Goal: Task Accomplishment & Management: Manage account settings

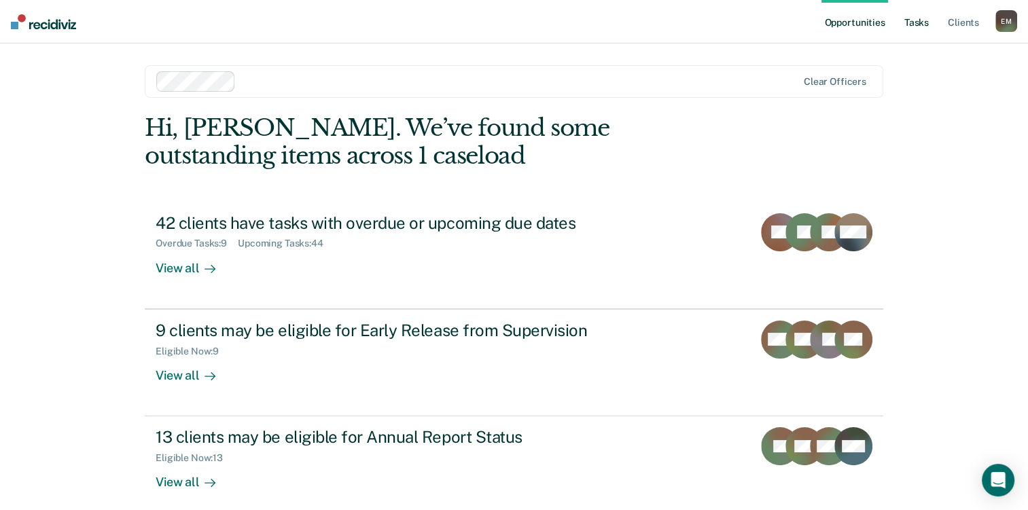
click at [906, 22] on link "Tasks" at bounding box center [917, 21] width 30 height 43
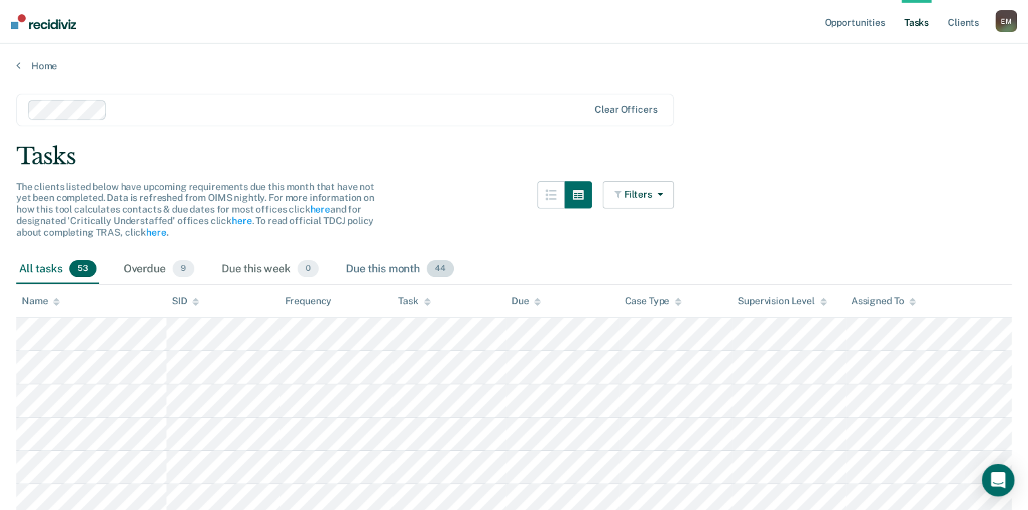
click at [402, 274] on div "Due this month 44" at bounding box center [399, 270] width 113 height 30
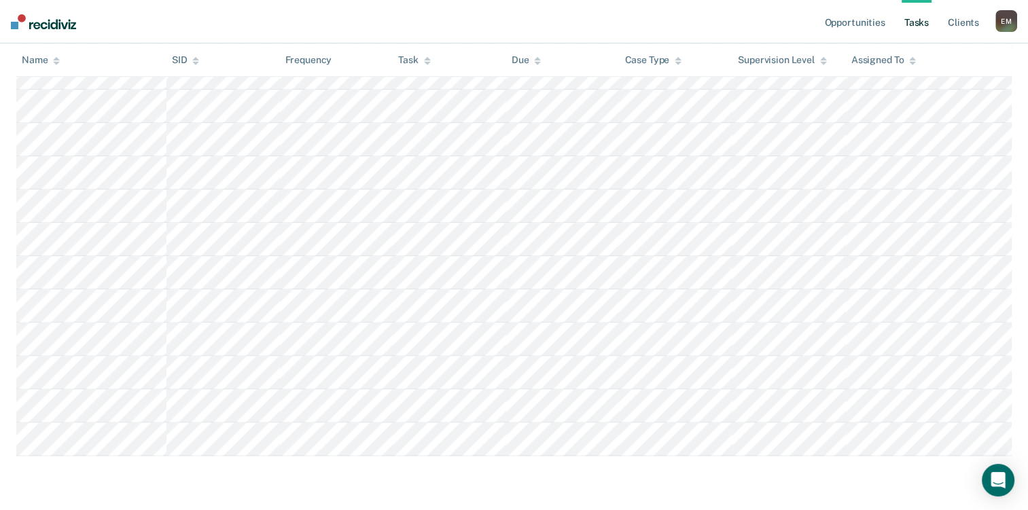
scroll to position [1792, 0]
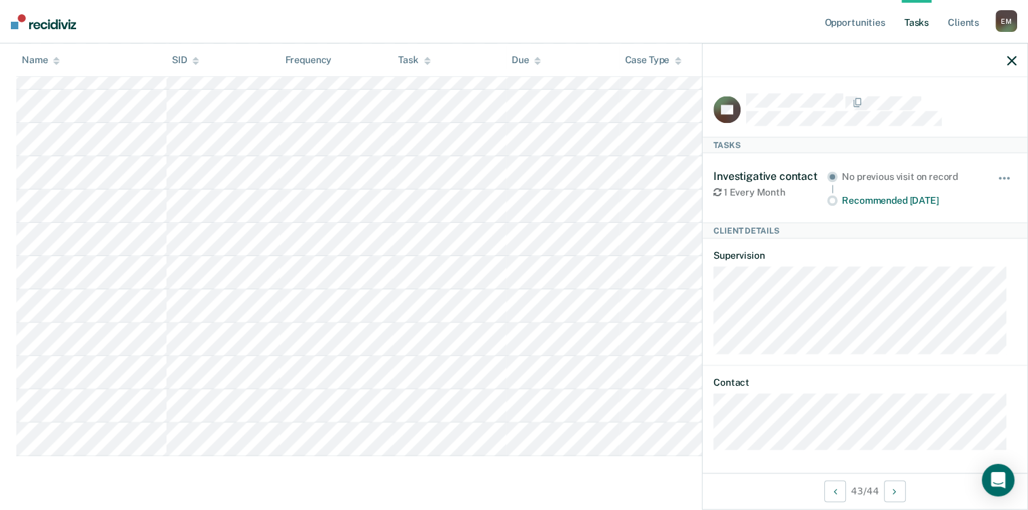
click at [998, 63] on div at bounding box center [865, 60] width 325 height 34
click at [1005, 56] on div at bounding box center [865, 60] width 325 height 34
click at [1012, 57] on icon "button" at bounding box center [1012, 61] width 10 height 10
click at [737, 103] on rect at bounding box center [726, 109] width 27 height 27
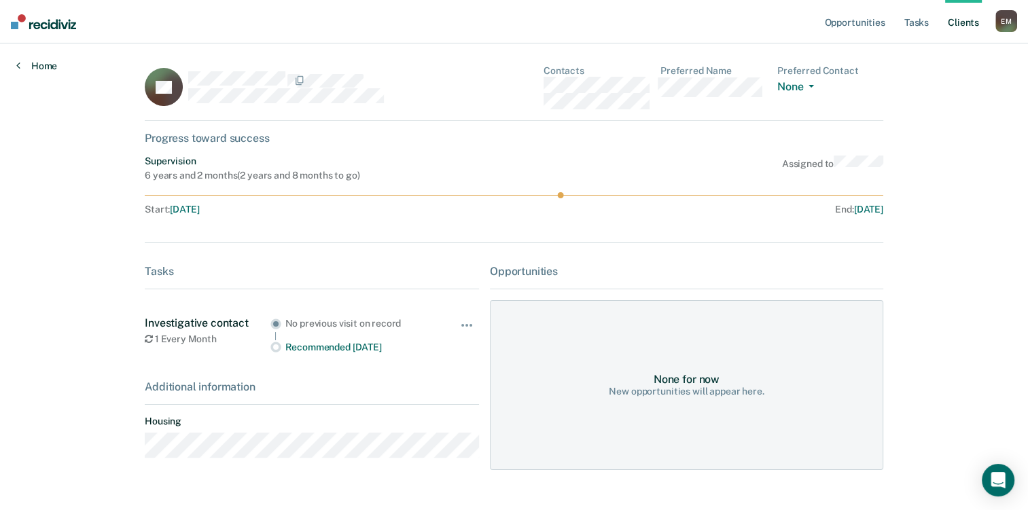
click at [48, 60] on link "Home" at bounding box center [36, 66] width 41 height 12
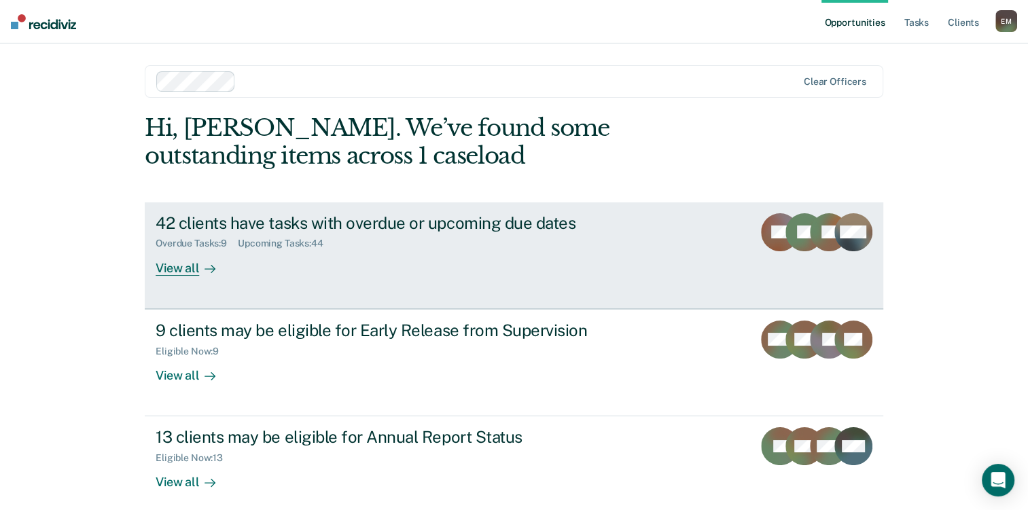
click at [229, 279] on link "42 clients have tasks with overdue or upcoming due dates Overdue Tasks : 9 Upco…" at bounding box center [514, 255] width 739 height 107
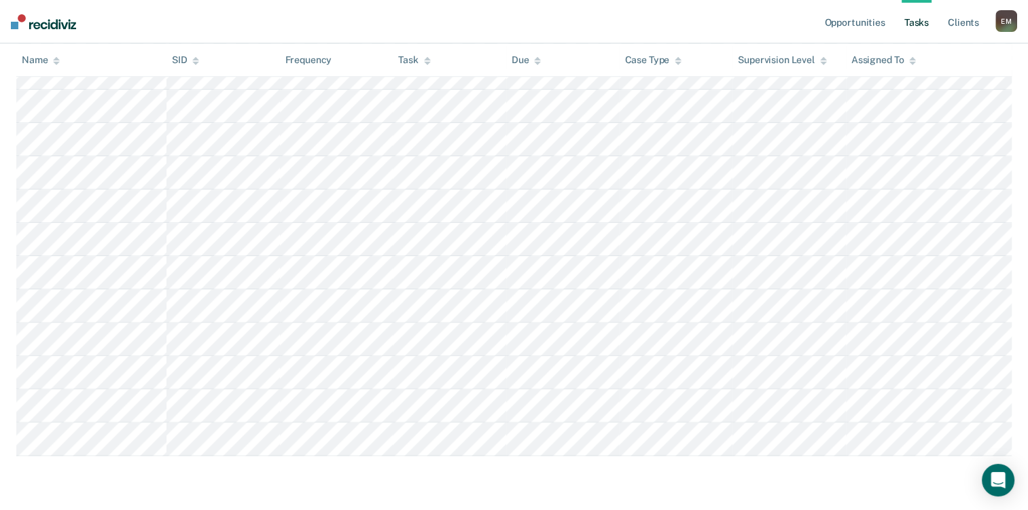
scroll to position [1767, 0]
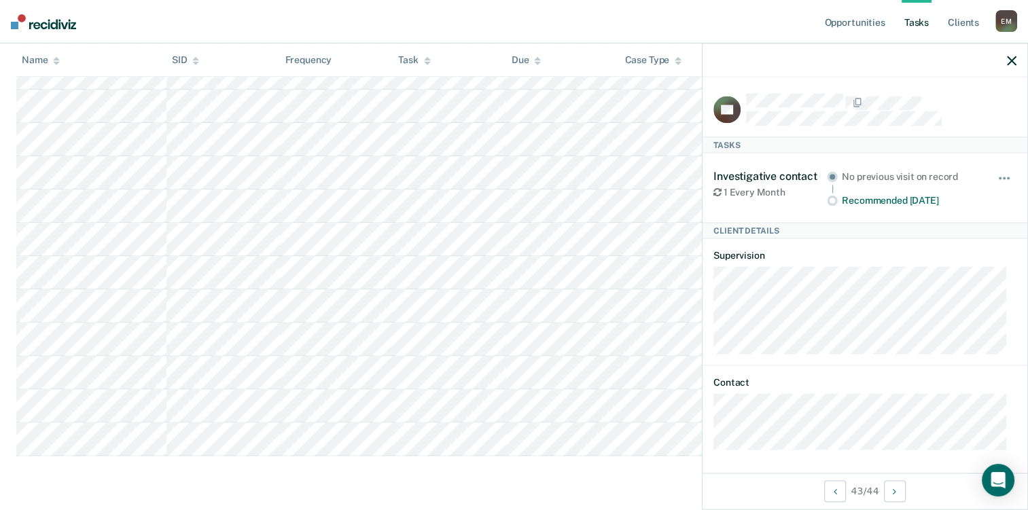
click at [292, 421] on tr at bounding box center [513, 405] width 995 height 33
click at [997, 175] on button "button" at bounding box center [1004, 186] width 23 height 22
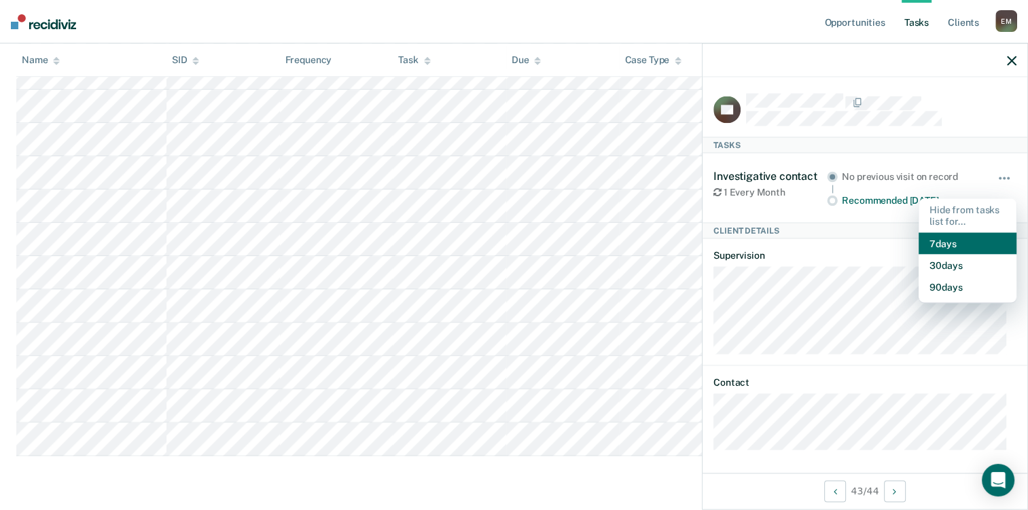
click at [948, 237] on button "7 days" at bounding box center [968, 243] width 98 height 22
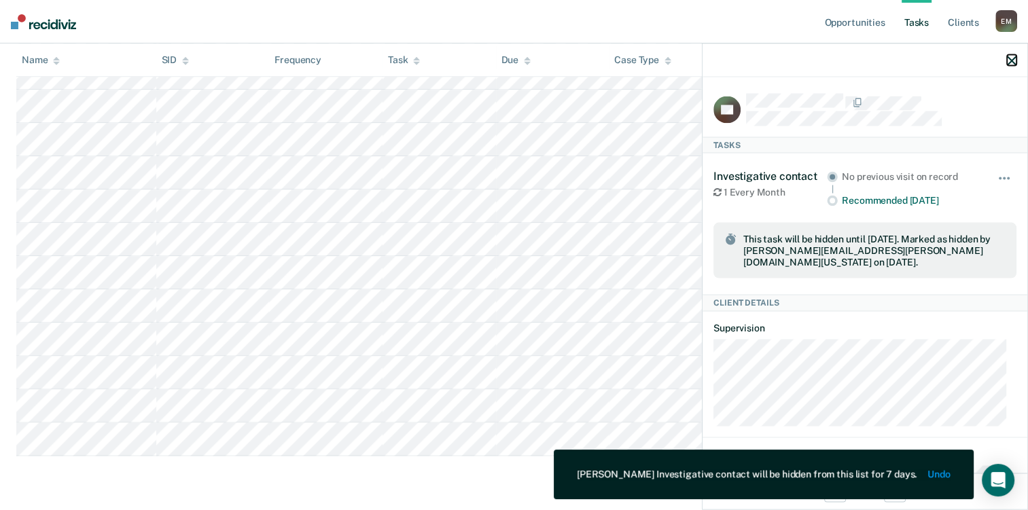
click at [1012, 55] on button "button" at bounding box center [1012, 60] width 10 height 12
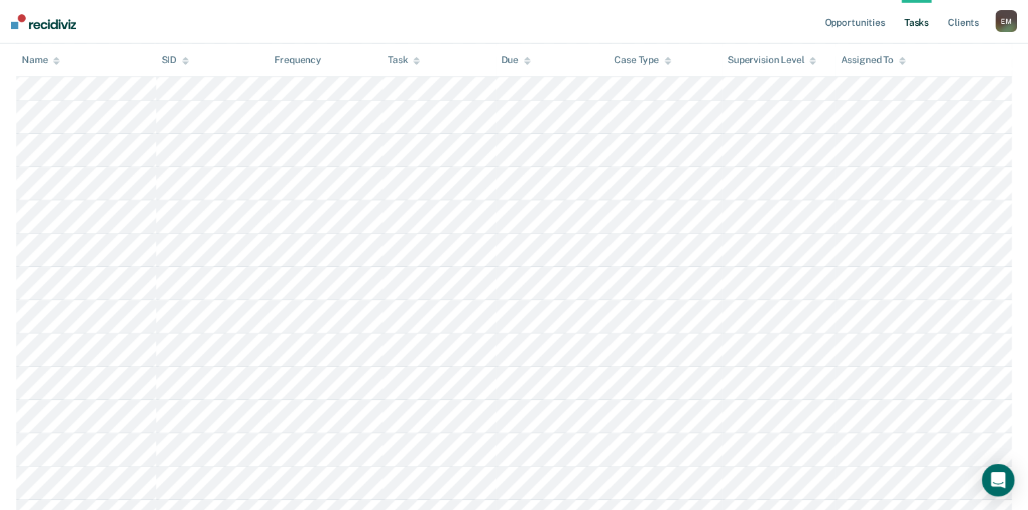
scroll to position [1019, 0]
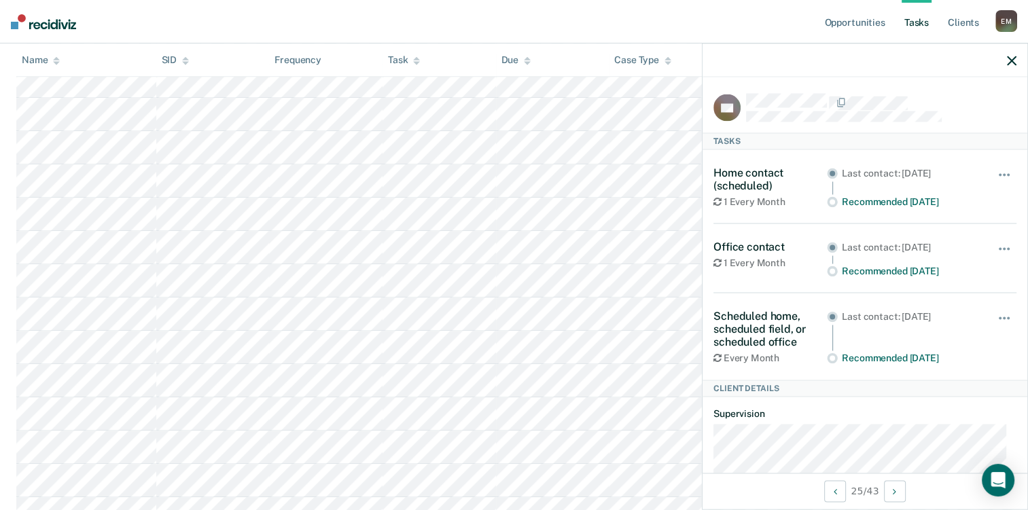
click at [798, 192] on div "Home contact (scheduled) 1 Every Month" at bounding box center [769, 186] width 113 height 41
drag, startPoint x: 798, startPoint y: 192, endPoint x: 1000, endPoint y: 168, distance: 203.3
click at [1000, 168] on div "Hide from tasks list for... 7 days 30 days 90 days" at bounding box center [1004, 186] width 23 height 41
click at [1007, 173] on span "button" at bounding box center [1008, 174] width 3 height 3
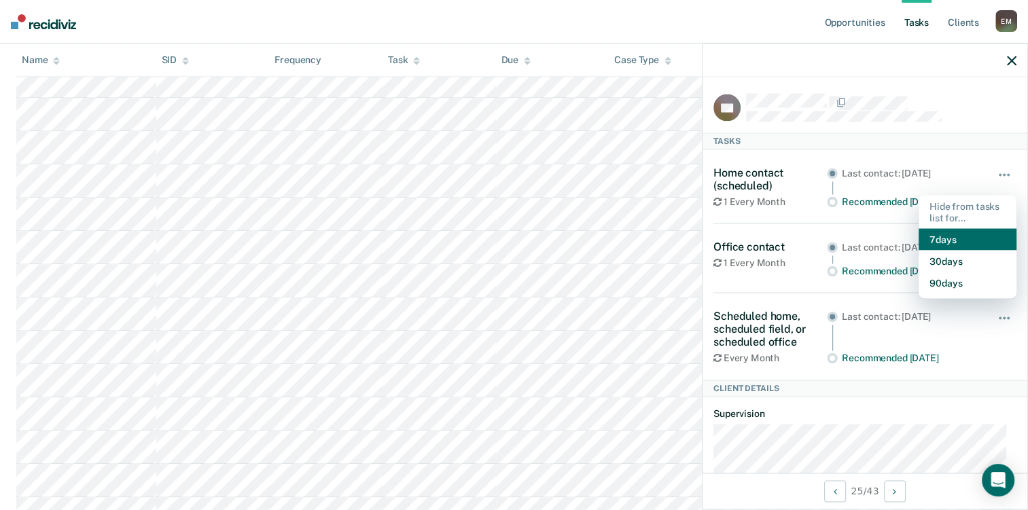
click at [959, 236] on button "7 days" at bounding box center [968, 240] width 98 height 22
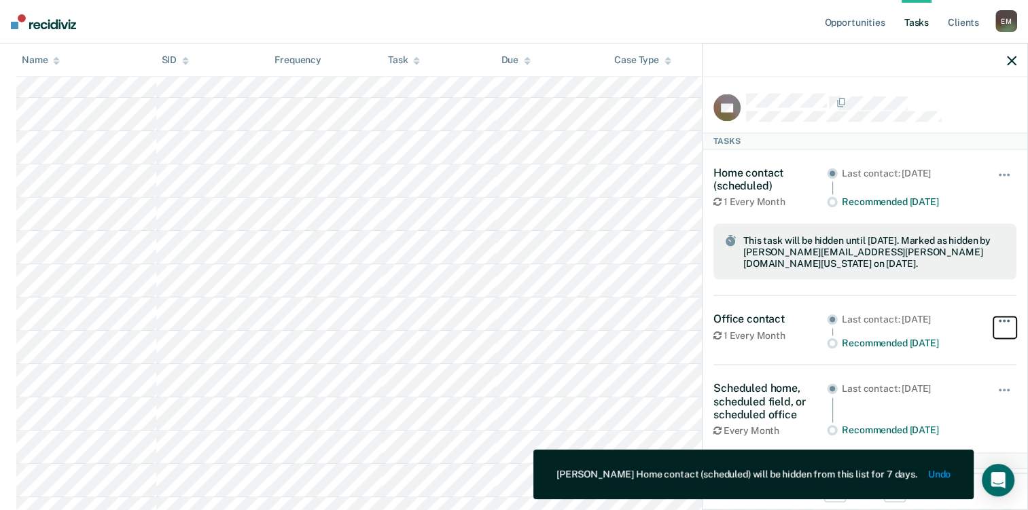
click at [996, 317] on button "button" at bounding box center [1004, 328] width 23 height 22
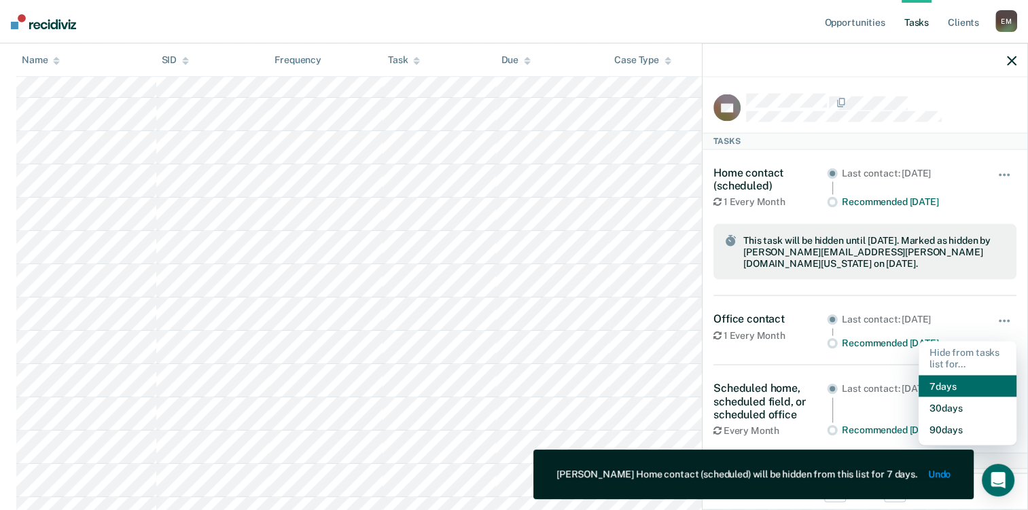
click at [948, 375] on button "7 days" at bounding box center [968, 386] width 98 height 22
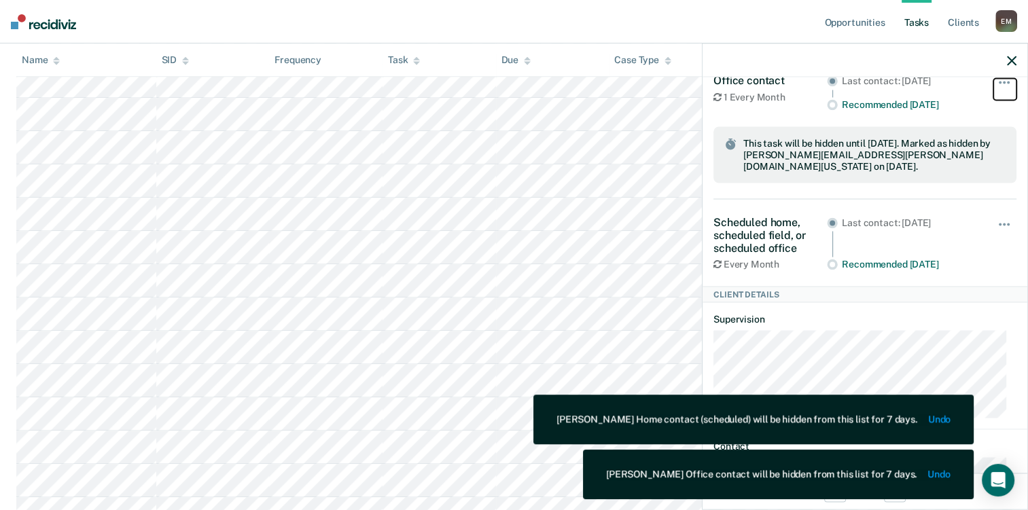
scroll to position [272, 0]
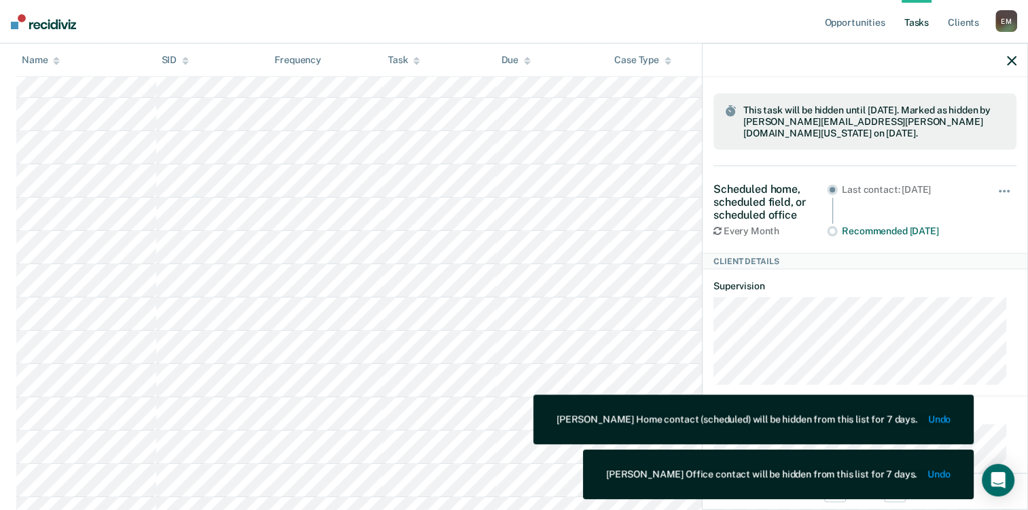
click at [999, 182] on div "Hide from tasks list for... 7 days 30 days 90 days" at bounding box center [1004, 209] width 23 height 54
drag, startPoint x: 987, startPoint y: 152, endPoint x: 995, endPoint y: 164, distance: 14.7
click at [987, 166] on div "Scheduled home, scheduled field, or scheduled office Every Month Last contact: …" at bounding box center [864, 209] width 303 height 87
click at [1010, 177] on div "RZ Tasks Home contact (scheduled) 1 Every Month Last contact: [DATE] Recommende…" at bounding box center [865, 274] width 325 height 395
click at [996, 187] on button "button" at bounding box center [1004, 198] width 23 height 22
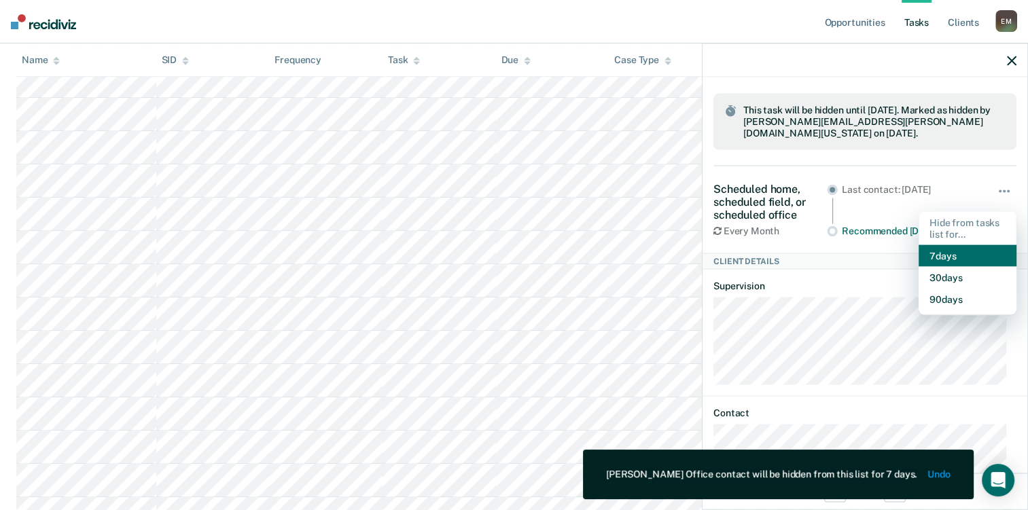
click at [962, 245] on button "7 days" at bounding box center [968, 256] width 98 height 22
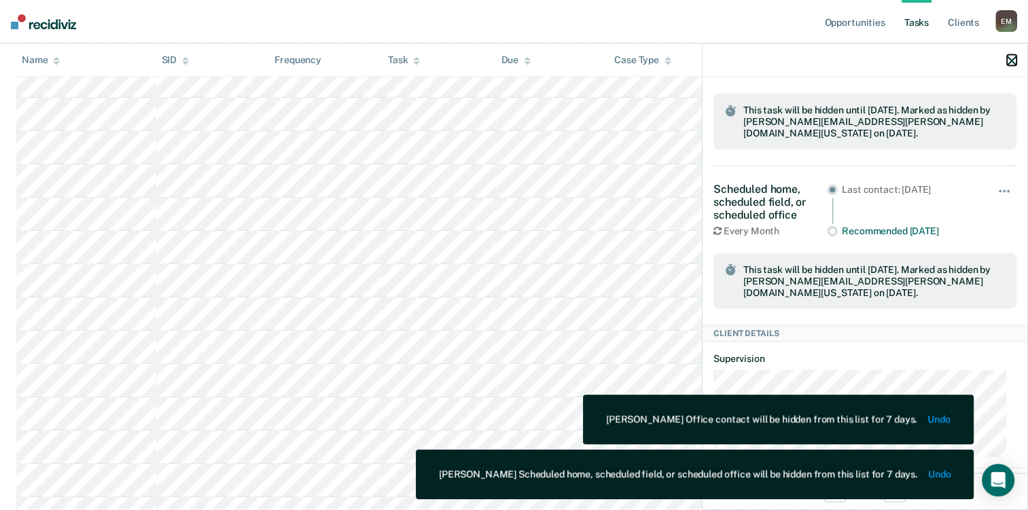
click at [1014, 62] on icon "button" at bounding box center [1012, 61] width 10 height 10
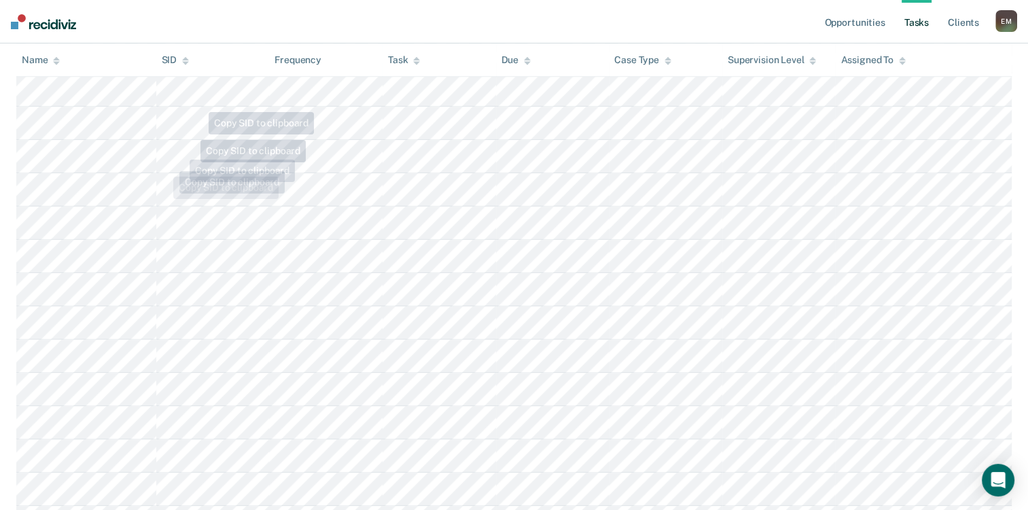
scroll to position [1176, 0]
